Goal: Navigation & Orientation: Find specific page/section

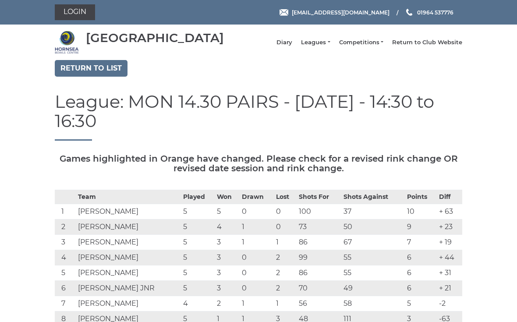
scroll to position [114, 0]
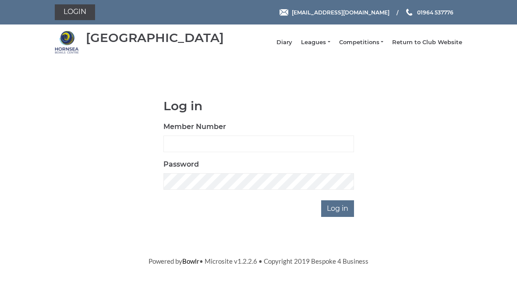
click at [328, 46] on link "Leagues" at bounding box center [315, 43] width 29 height 8
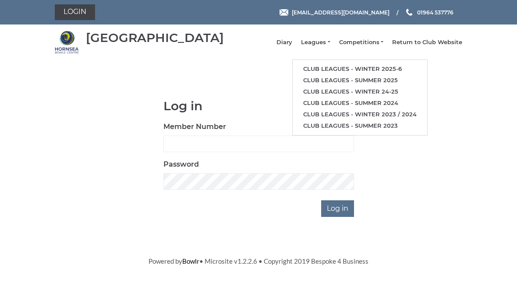
click at [403, 69] on link "Club leagues - Winter 2025-6" at bounding box center [359, 68] width 134 height 11
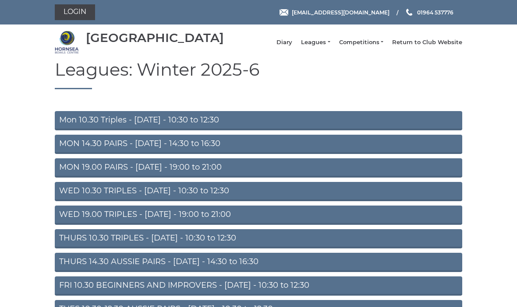
click at [93, 151] on link "MON 14.30 PAIRS - [DATE] - 14:30 to 16:30" at bounding box center [258, 144] width 407 height 19
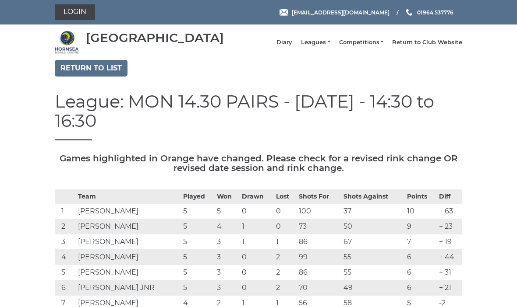
click at [440, 42] on li "Return to Club Website" at bounding box center [422, 42] width 79 height 17
click at [438, 43] on link "Return to Club Website" at bounding box center [427, 43] width 70 height 8
click at [439, 46] on link "Return to Club Website" at bounding box center [427, 43] width 70 height 8
